Goal: Navigation & Orientation: Find specific page/section

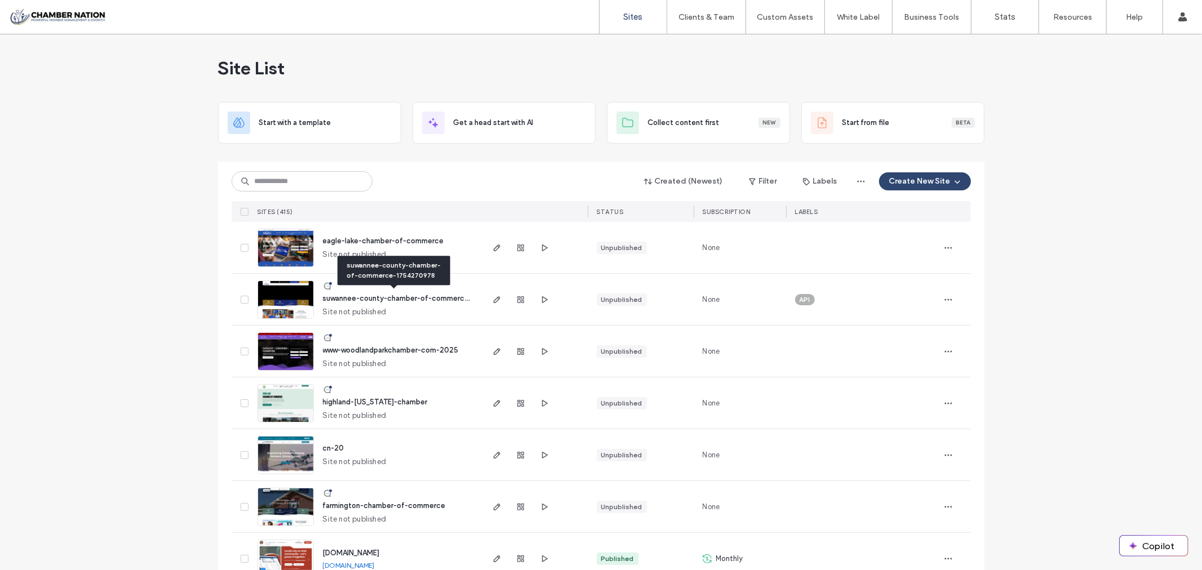
click at [407, 296] on span "suwannee-county-chamber-of-commerce-1754270978" at bounding box center [420, 298] width 194 height 8
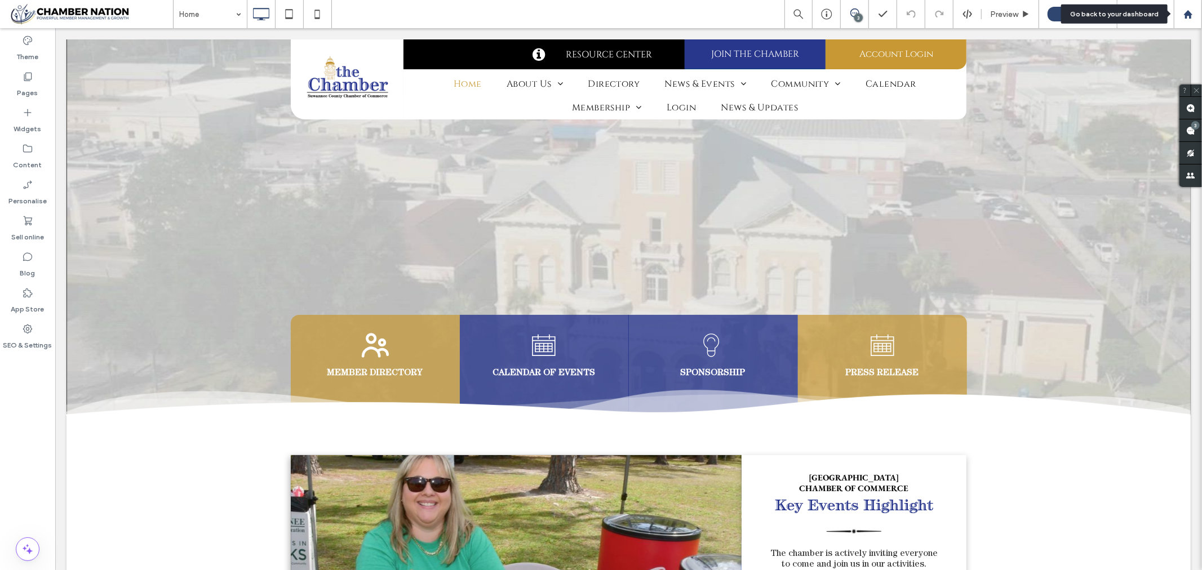
click at [1193, 11] on div at bounding box center [1187, 15] width 27 height 10
